Goal: Task Accomplishment & Management: Use online tool/utility

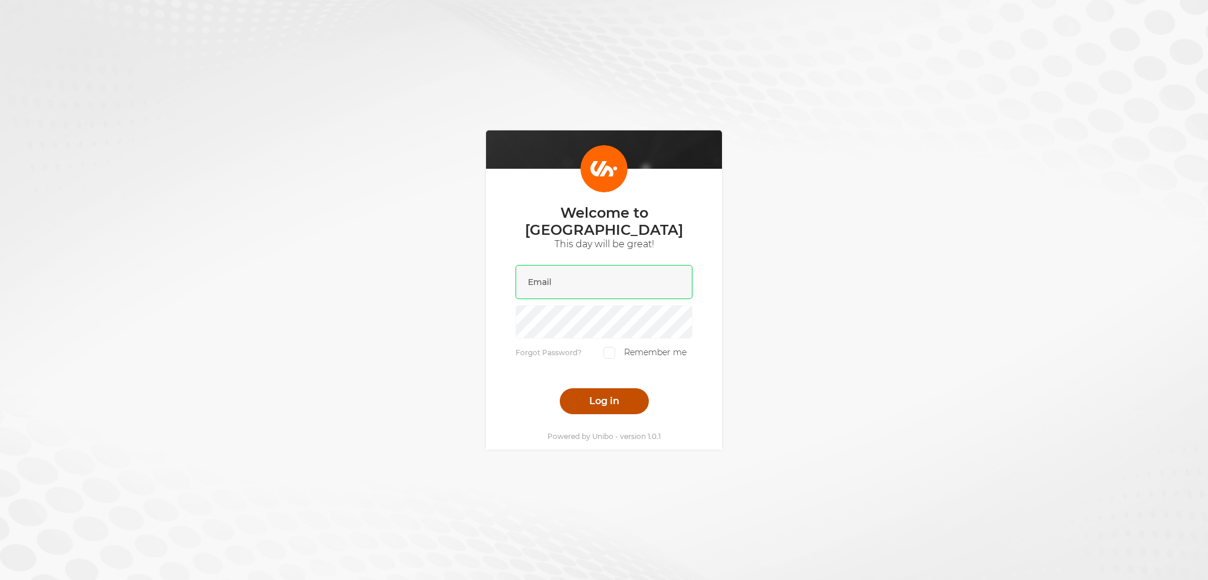
type input "[PERSON_NAME][EMAIL_ADDRESS][DOMAIN_NAME]"
click at [588, 403] on button "Log in" at bounding box center [604, 401] width 89 height 26
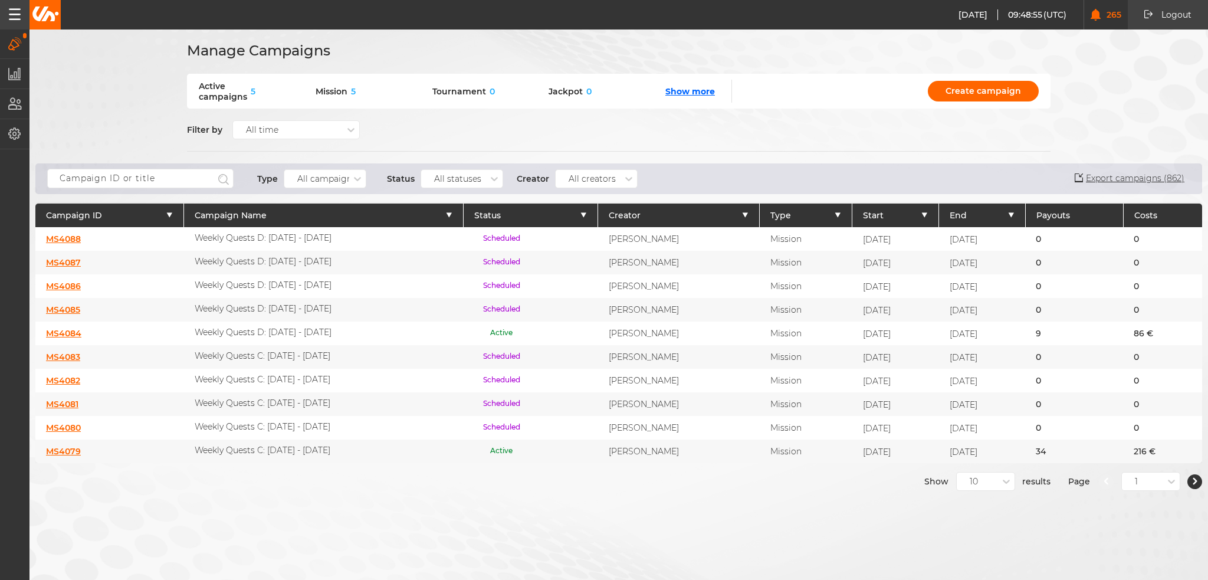
click at [103, 188] on div "Type All campaigns Status All statuses Creator All creators" at bounding box center [348, 178] width 602 height 22
click at [103, 183] on input "text" at bounding box center [140, 178] width 186 height 19
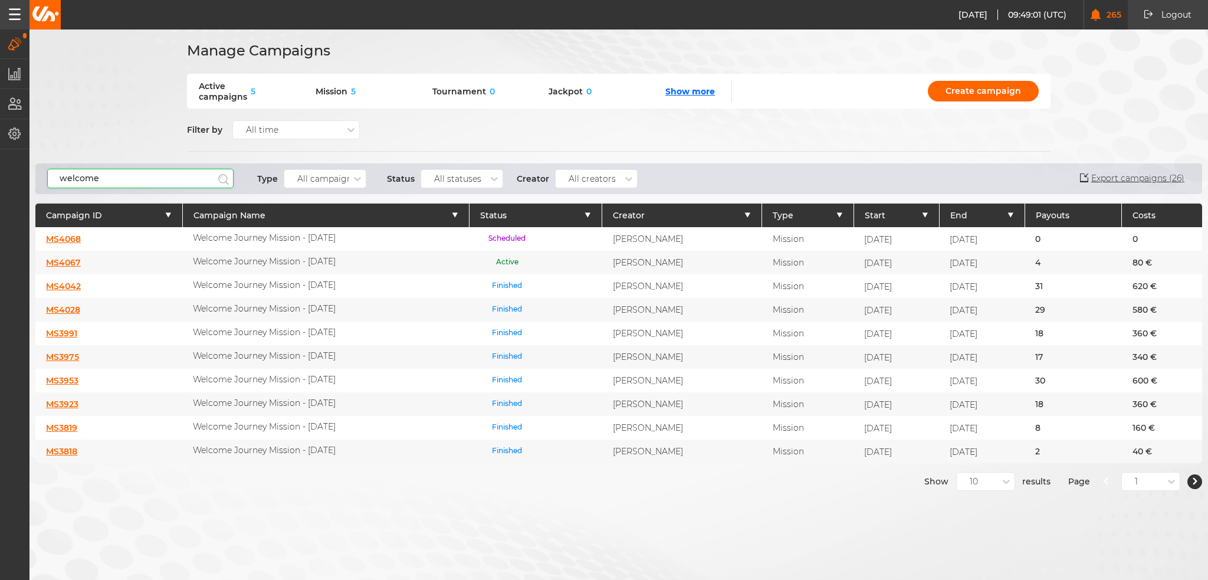
type input "welcome"
click at [57, 259] on link "MS4067" at bounding box center [63, 262] width 35 height 11
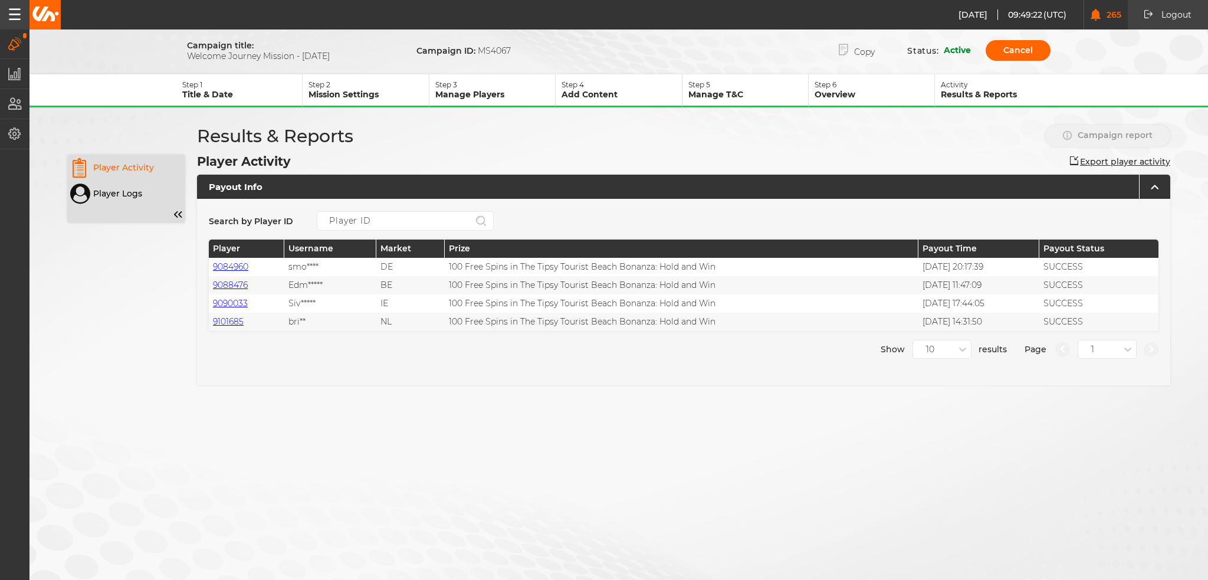
click at [334, 89] on p "Mission Settings" at bounding box center [368, 94] width 120 height 11
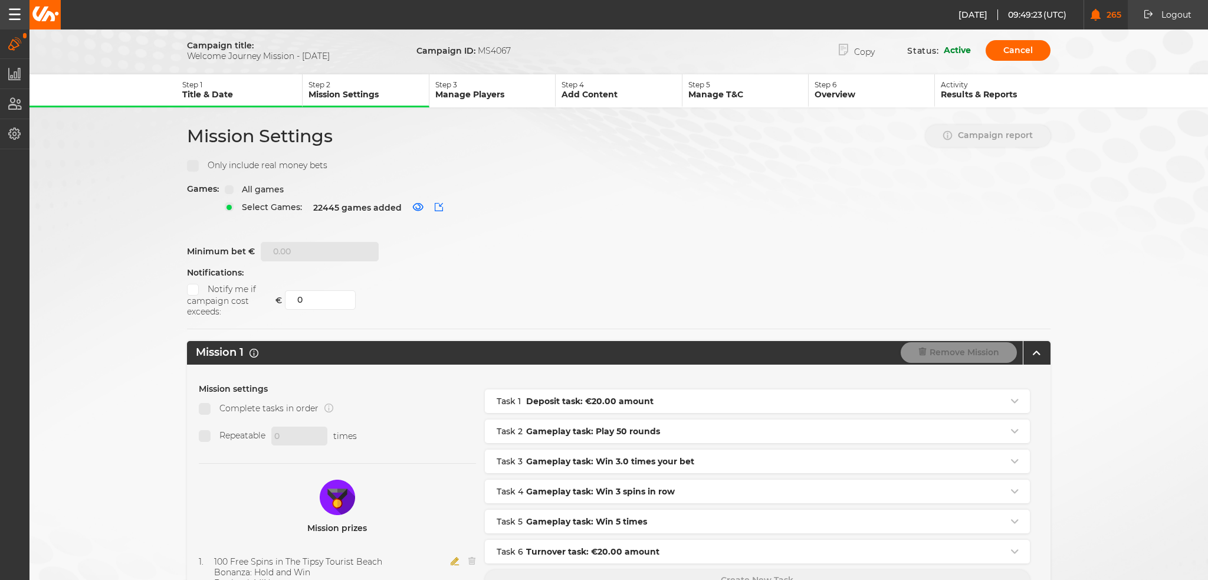
scroll to position [148, 0]
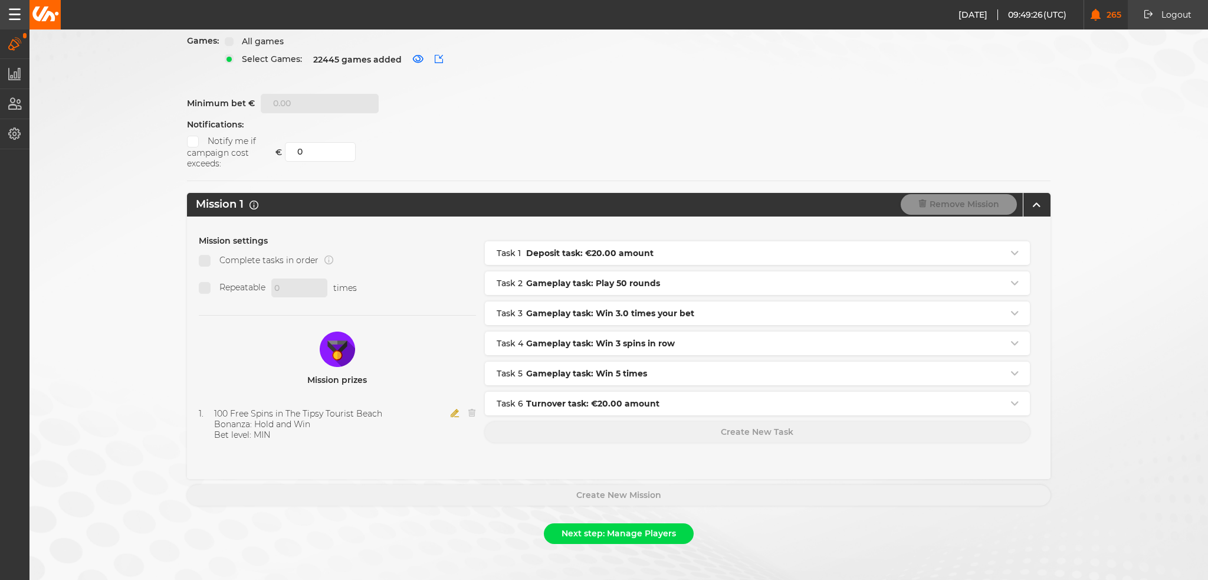
click at [450, 409] on icon "button" at bounding box center [454, 413] width 9 height 8
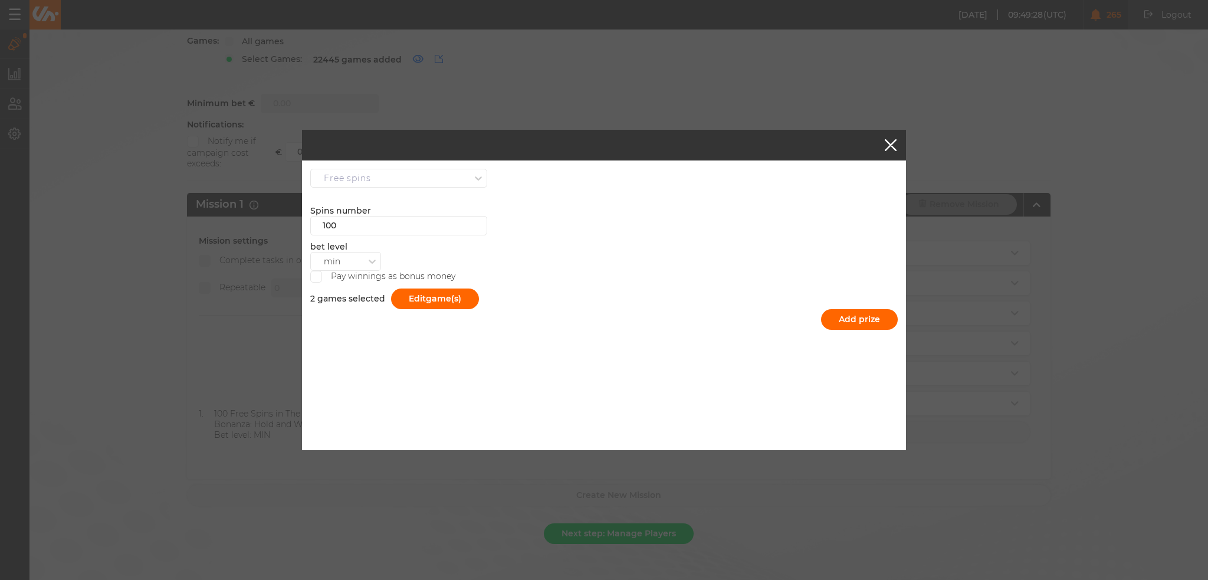
click at [887, 141] on button "button" at bounding box center [890, 145] width 12 height 12
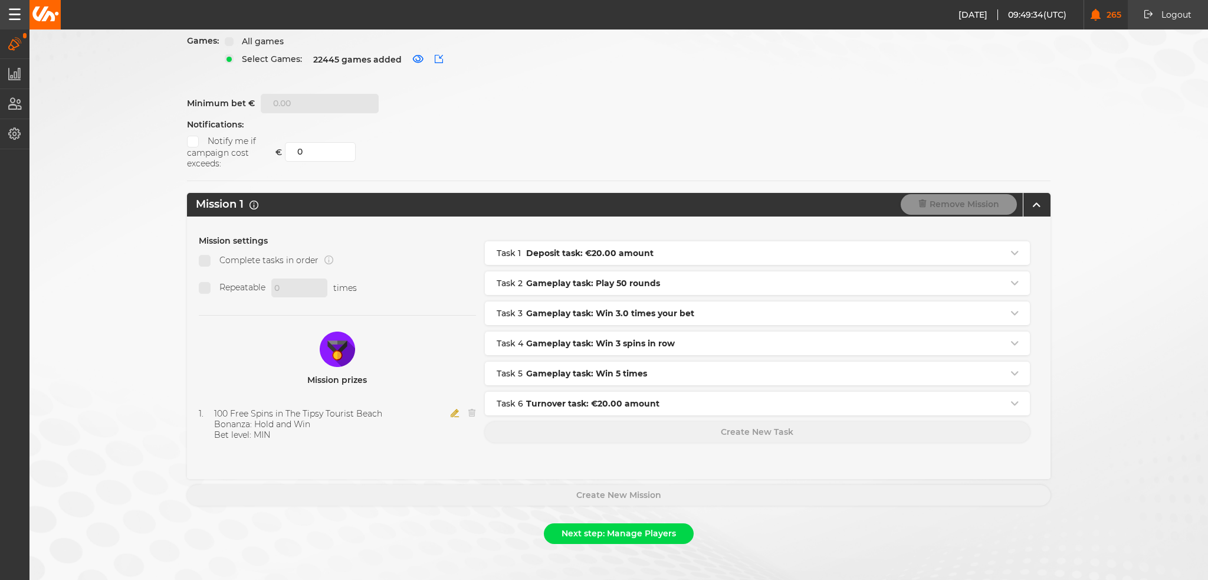
drag, startPoint x: 469, startPoint y: 402, endPoint x: 462, endPoint y: 435, distance: 33.8
click at [462, 435] on div "Mission settings Complete tasks in order Repeatable 0 times Mission prizes 1 . …" at bounding box center [337, 347] width 277 height 225
click at [468, 409] on icon "button" at bounding box center [472, 413] width 8 height 8
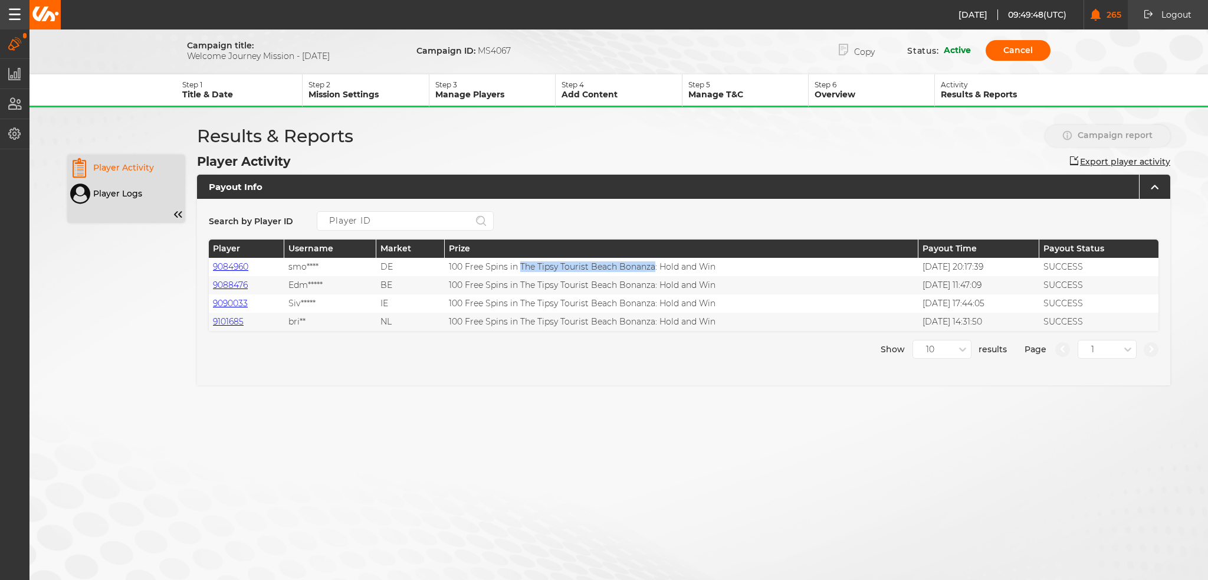
drag, startPoint x: 514, startPoint y: 265, endPoint x: 646, endPoint y: 266, distance: 132.1
click at [646, 266] on div "100 Free Spins in The Tipsy Tourist Beach Bonanza: Hold and Win" at bounding box center [681, 267] width 473 height 18
copy div "The Tipsy Tourist Beach Bonanza"
click at [360, 85] on p "Step 2" at bounding box center [368, 84] width 120 height 9
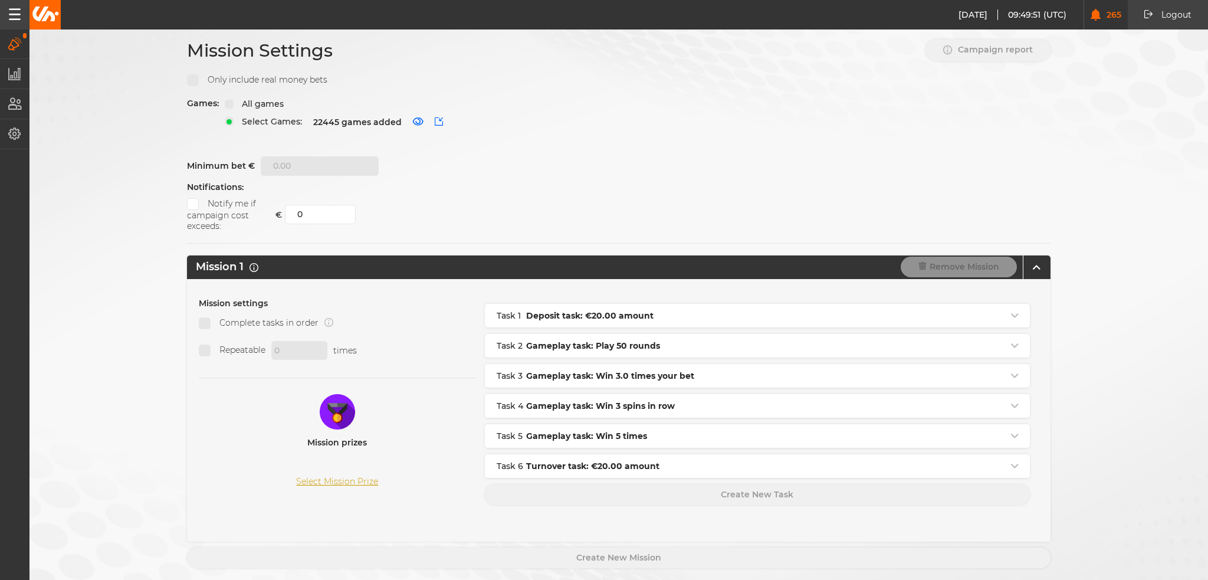
scroll to position [148, 0]
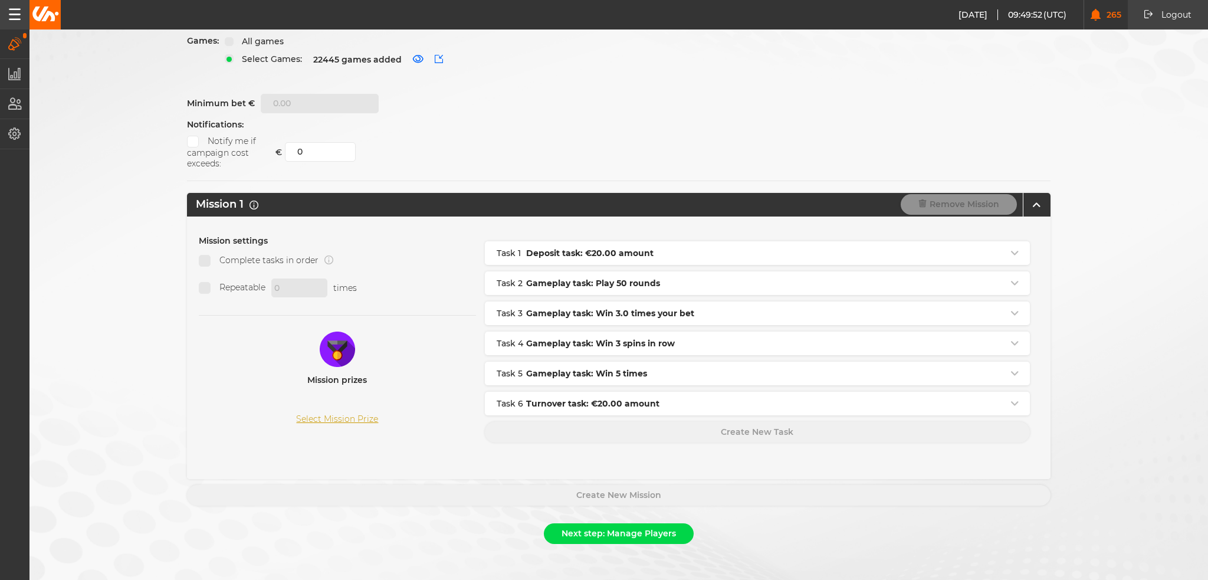
click at [337, 414] on button "Select Mission Prize" at bounding box center [337, 419] width 82 height 10
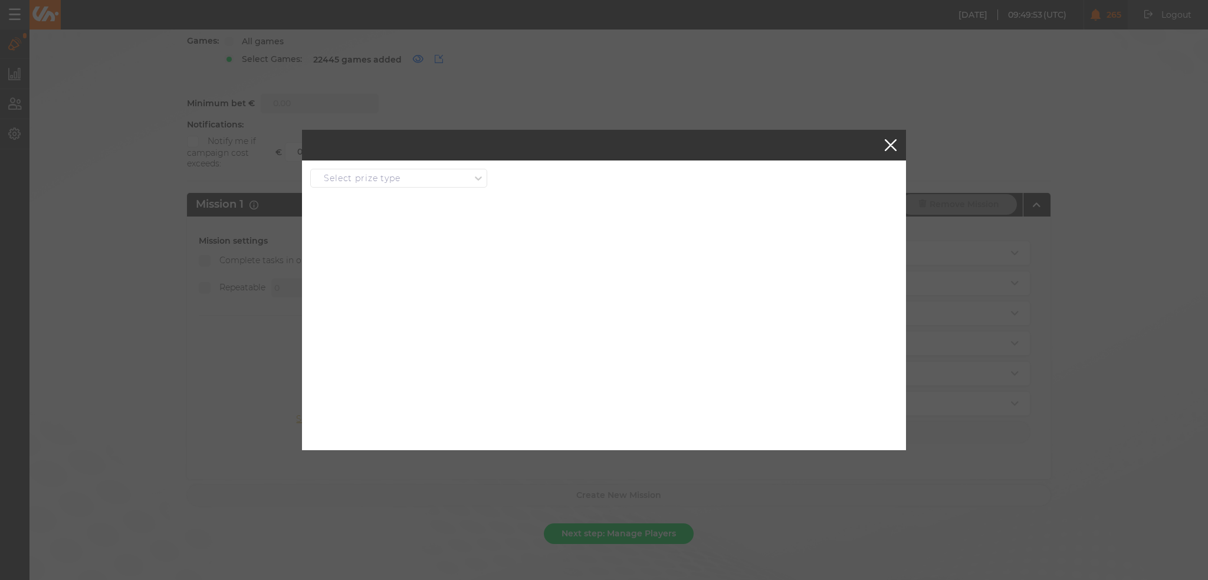
click at [394, 180] on div "Select prize type" at bounding box center [362, 178] width 77 height 10
click at [394, 195] on div "Free spins" at bounding box center [399, 198] width 176 height 21
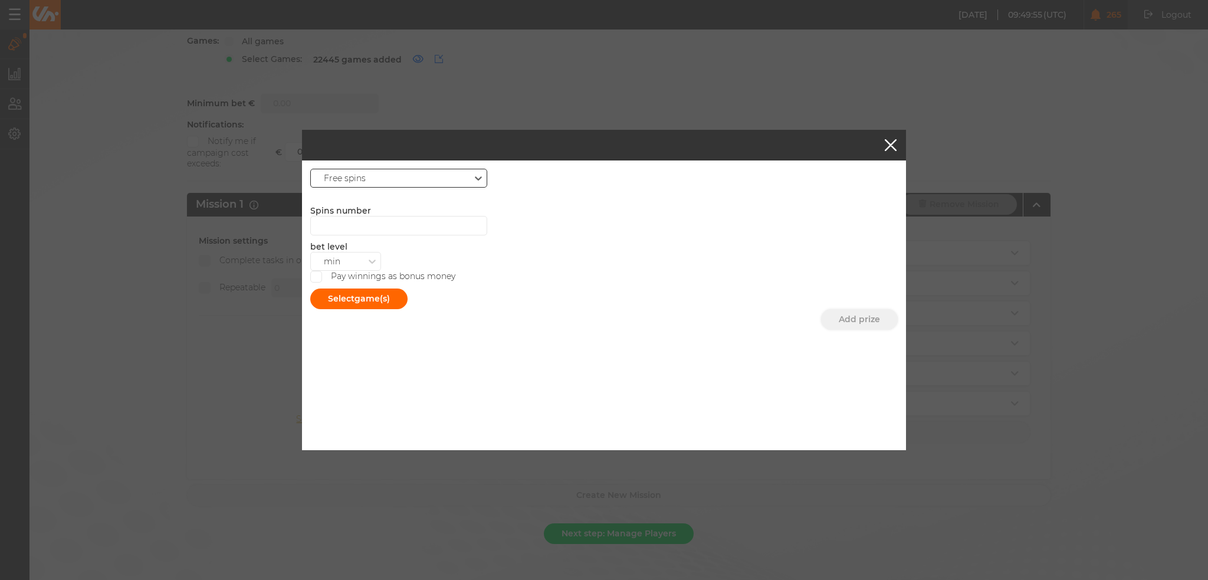
click at [362, 236] on div "Spins number bet level min" at bounding box center [603, 237] width 587 height 65
click at [361, 222] on input "number" at bounding box center [398, 225] width 177 height 19
type input "100"
click at [348, 297] on button "Select game(s)" at bounding box center [358, 298] width 97 height 21
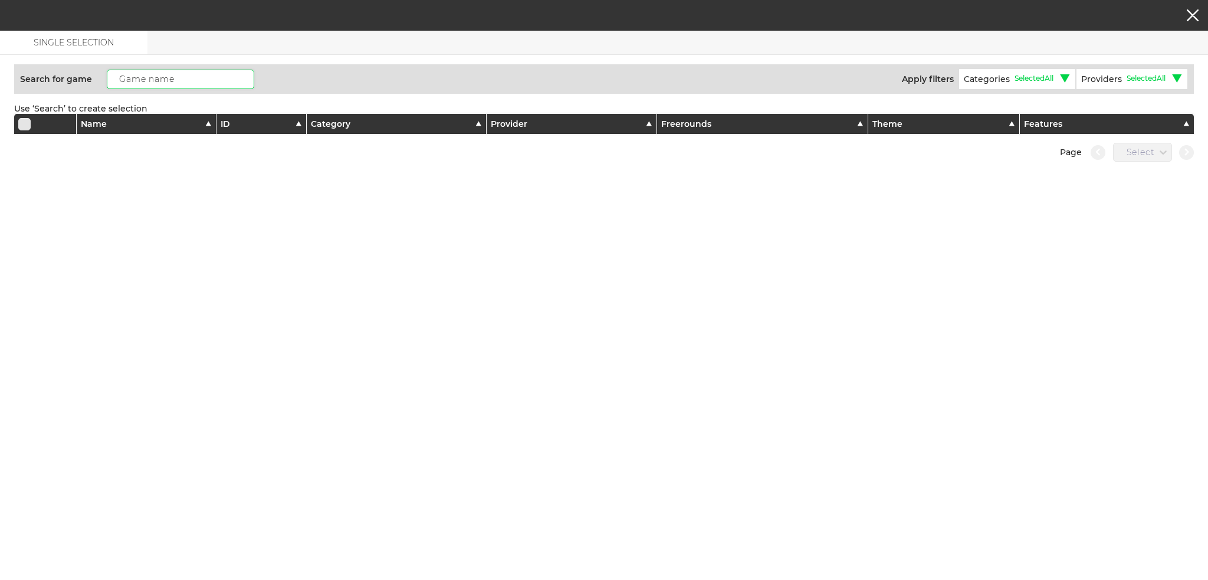
click at [151, 83] on input "text" at bounding box center [180, 79] width 147 height 19
paste input "The Tipsy Tourist Beach Bonanza"
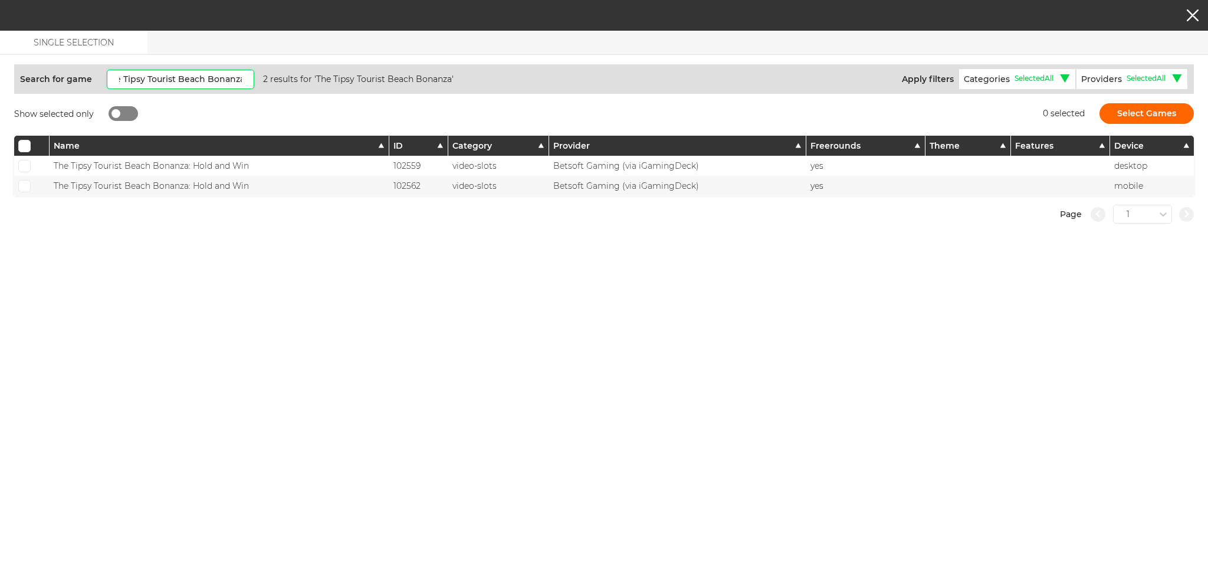
type input "The Tipsy Tourist Beach Bonanza"
click at [25, 163] on span at bounding box center [25, 166] width 8 height 6
click at [25, 162] on input "checkbox" at bounding box center [24, 166] width 12 height 12
checkbox input "true"
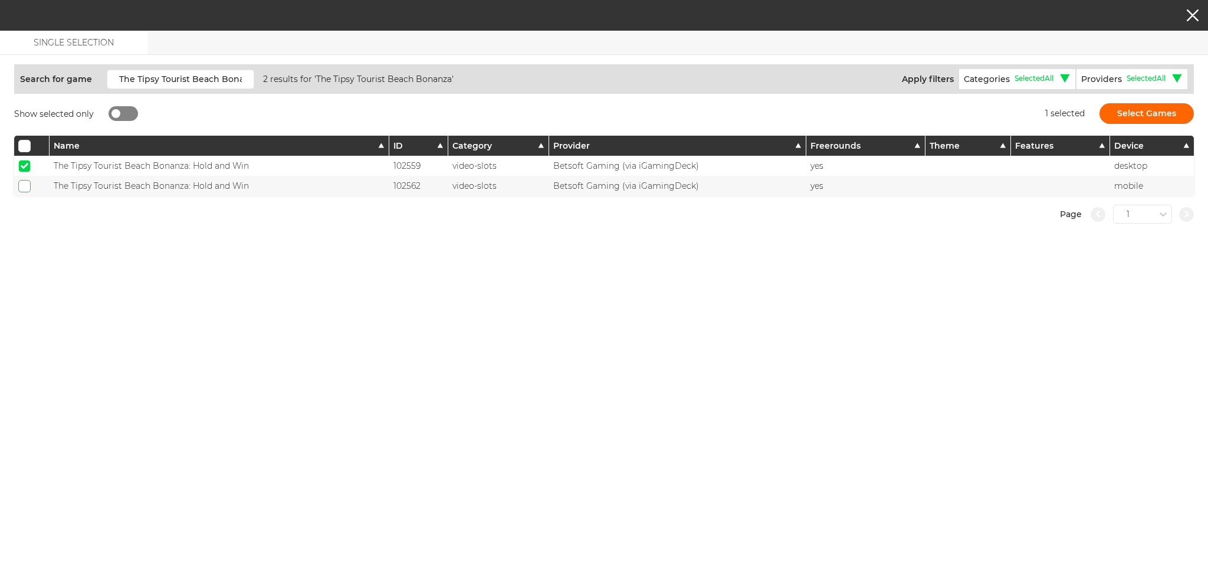
click at [25, 180] on input "checkbox" at bounding box center [24, 186] width 12 height 12
checkbox input "true"
click at [1127, 113] on button "Select Games" at bounding box center [1146, 113] width 94 height 21
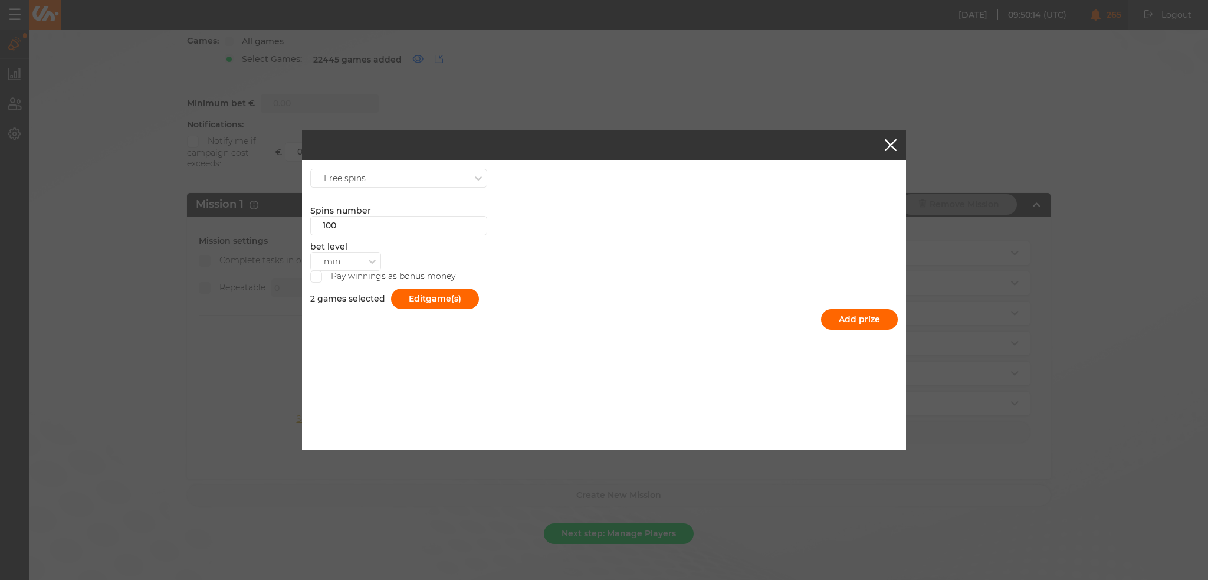
click at [318, 275] on span at bounding box center [316, 277] width 8 height 6
click at [318, 275] on input "Pay winnings as bonus money" at bounding box center [316, 277] width 12 height 12
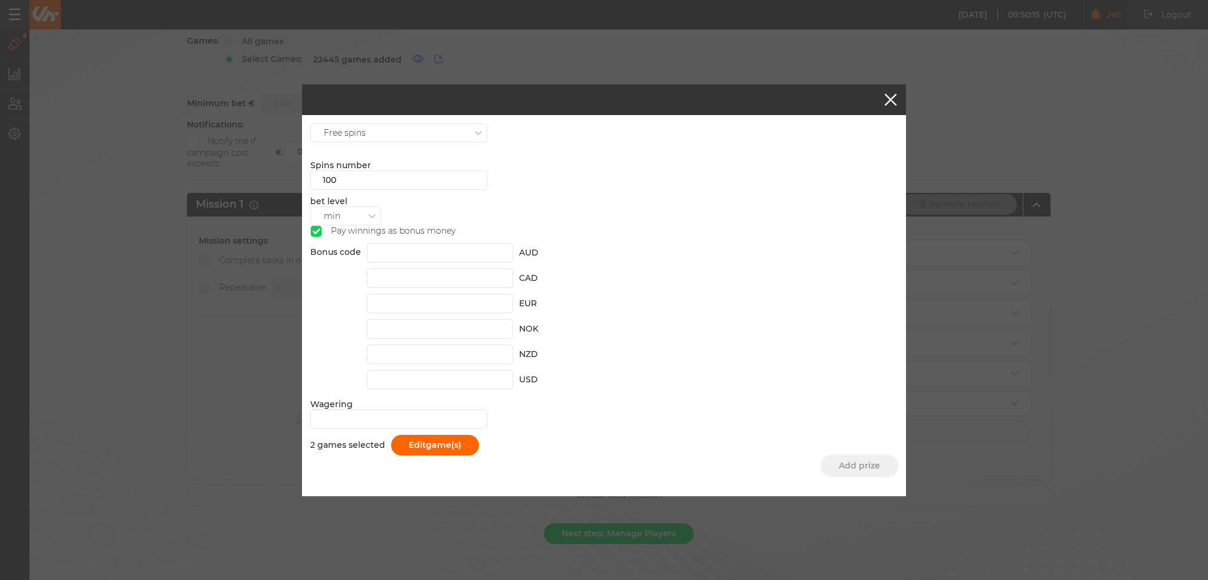
click at [317, 235] on span at bounding box center [316, 231] width 8 height 6
click at [317, 235] on input "Pay winnings as bonus money" at bounding box center [316, 231] width 12 height 12
checkbox input "false"
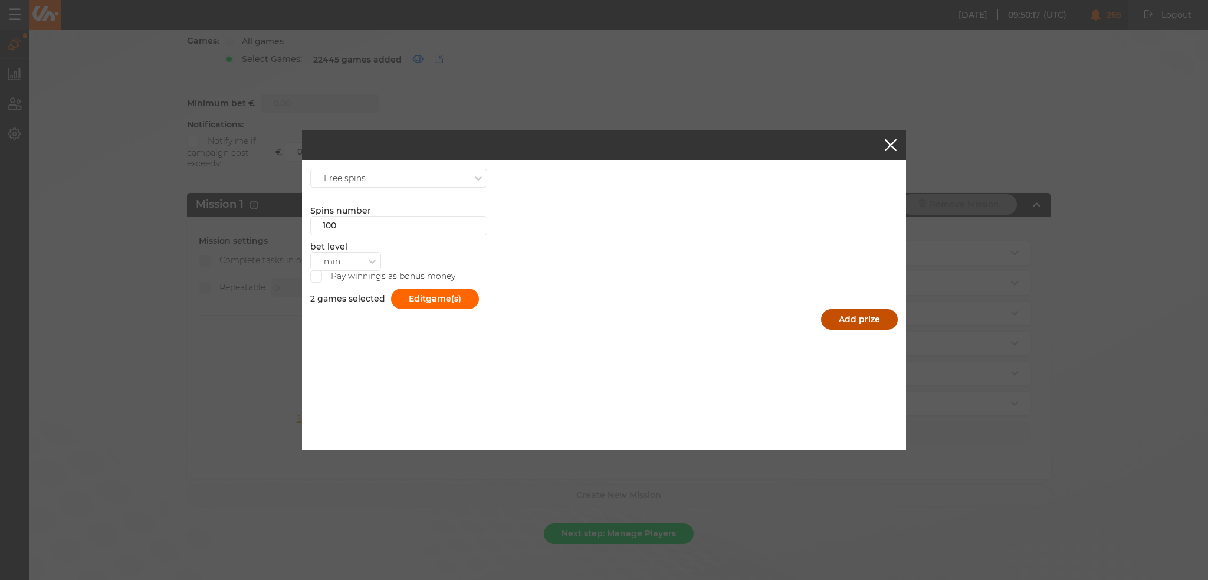
click at [871, 312] on button "Add prize" at bounding box center [859, 319] width 77 height 21
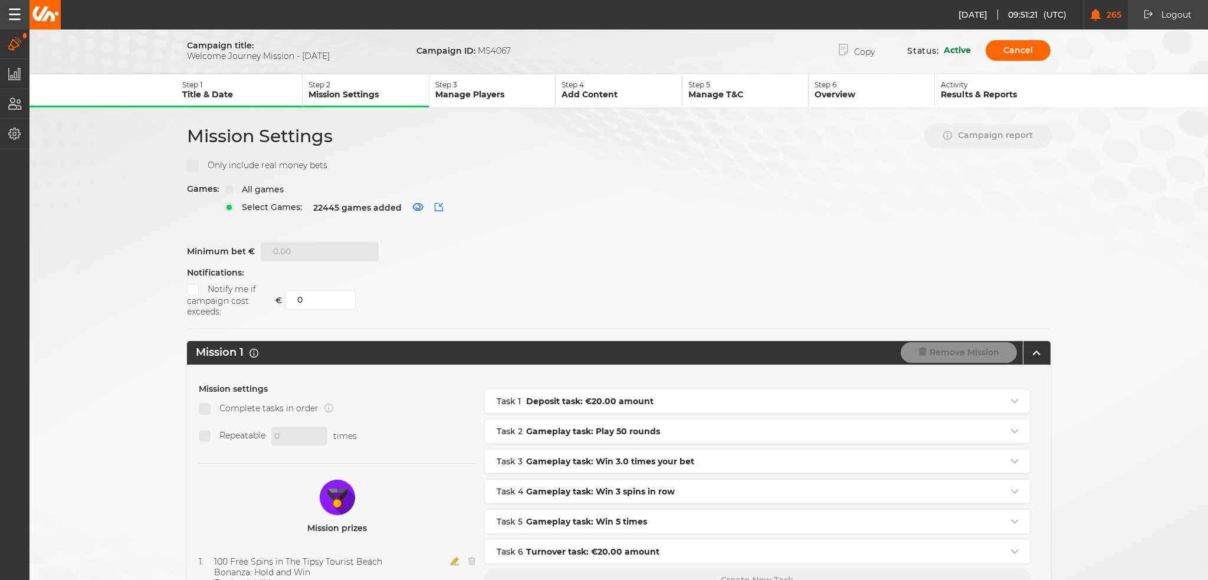
scroll to position [148, 0]
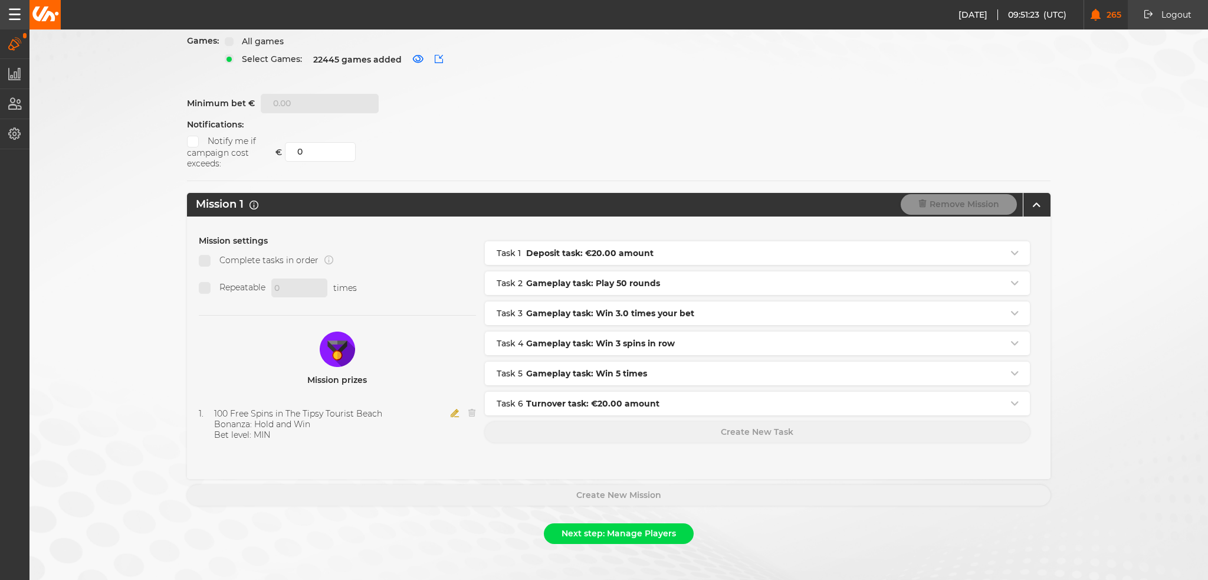
click at [453, 409] on icon "button" at bounding box center [454, 413] width 9 height 8
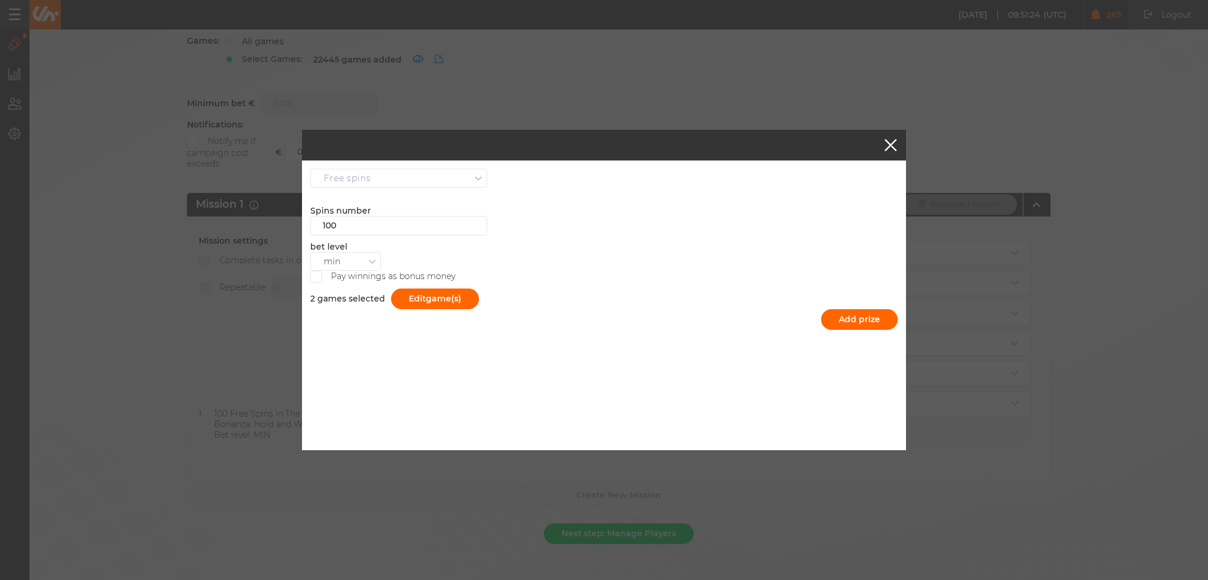
click at [416, 170] on div "Free spins" at bounding box center [398, 178] width 177 height 19
click at [888, 146] on button "button" at bounding box center [890, 145] width 12 height 12
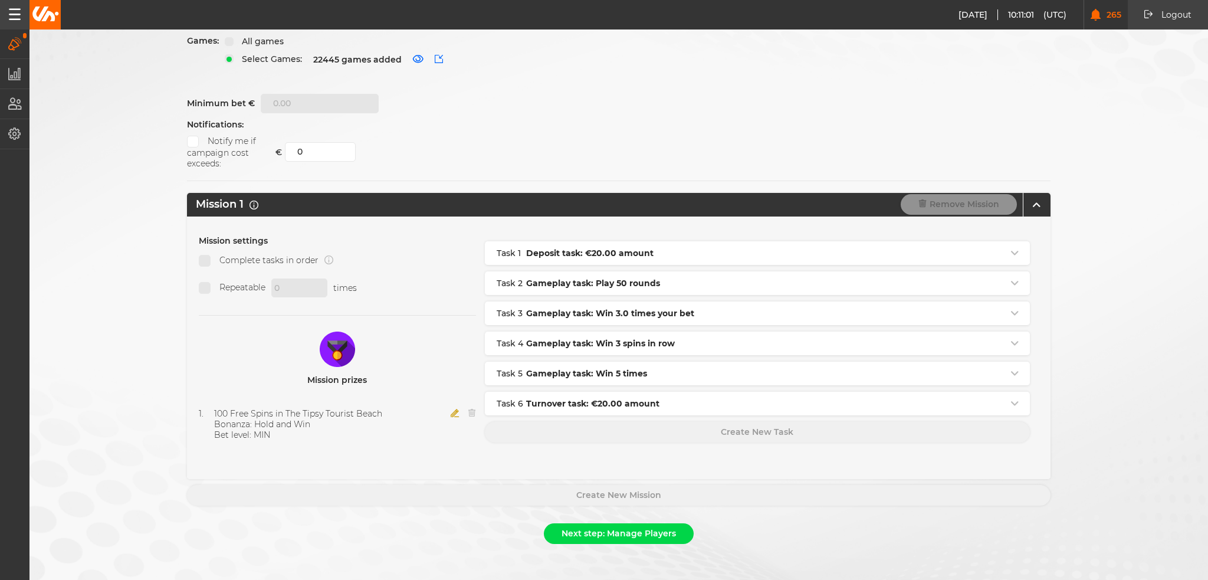
scroll to position [0, 0]
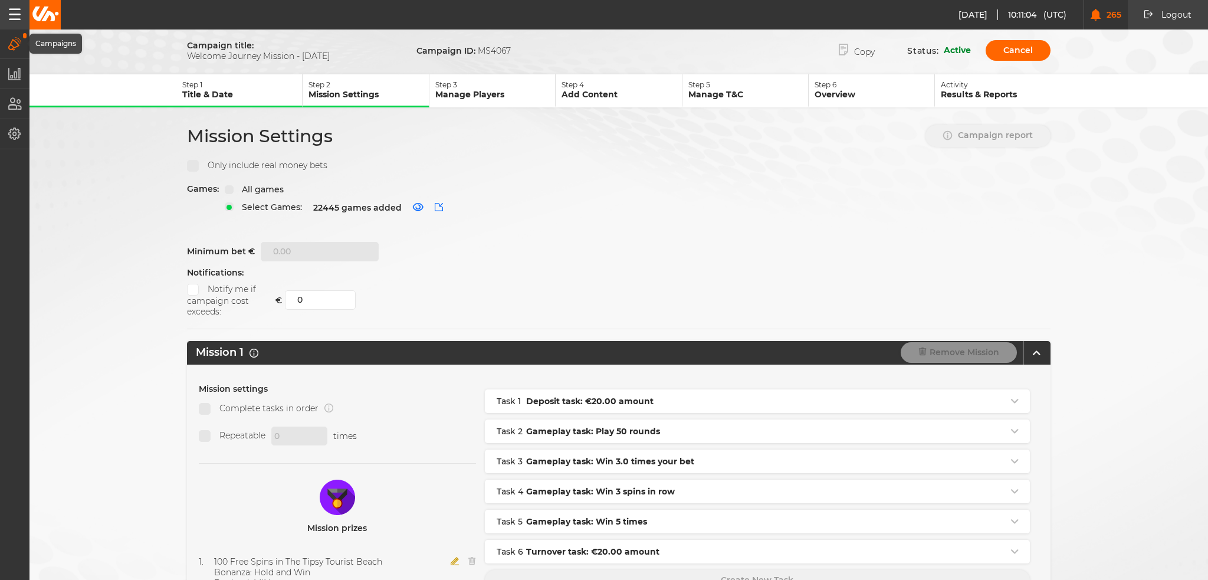
click at [18, 42] on icon "button" at bounding box center [15, 43] width 14 height 13
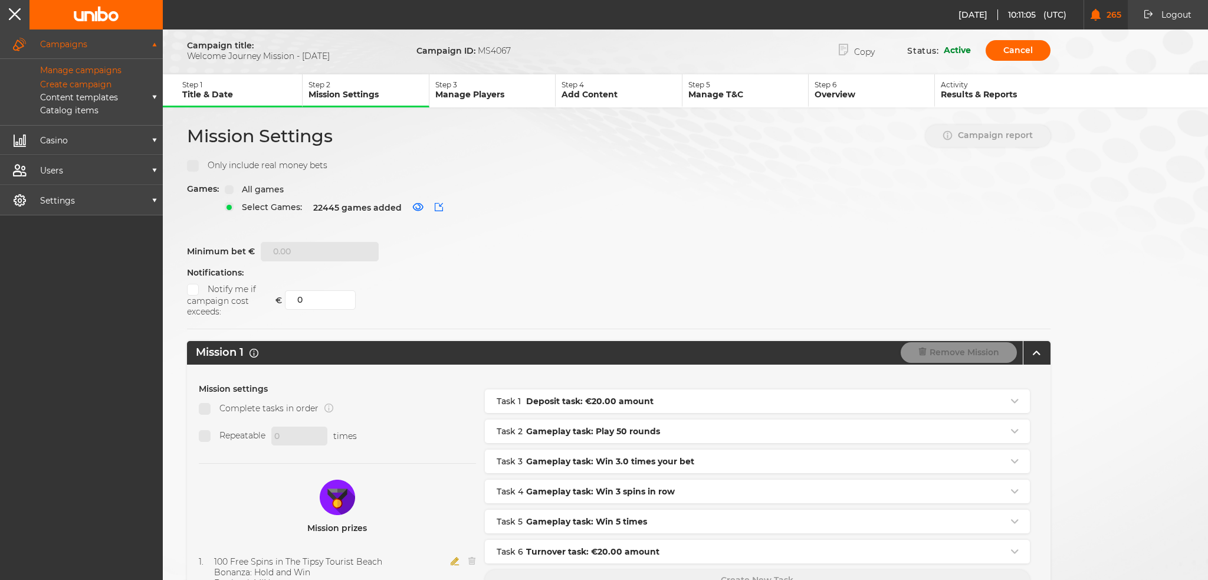
click at [66, 68] on p "Manage campaigns" at bounding box center [68, 70] width 108 height 11
